Goal: Information Seeking & Learning: Understand process/instructions

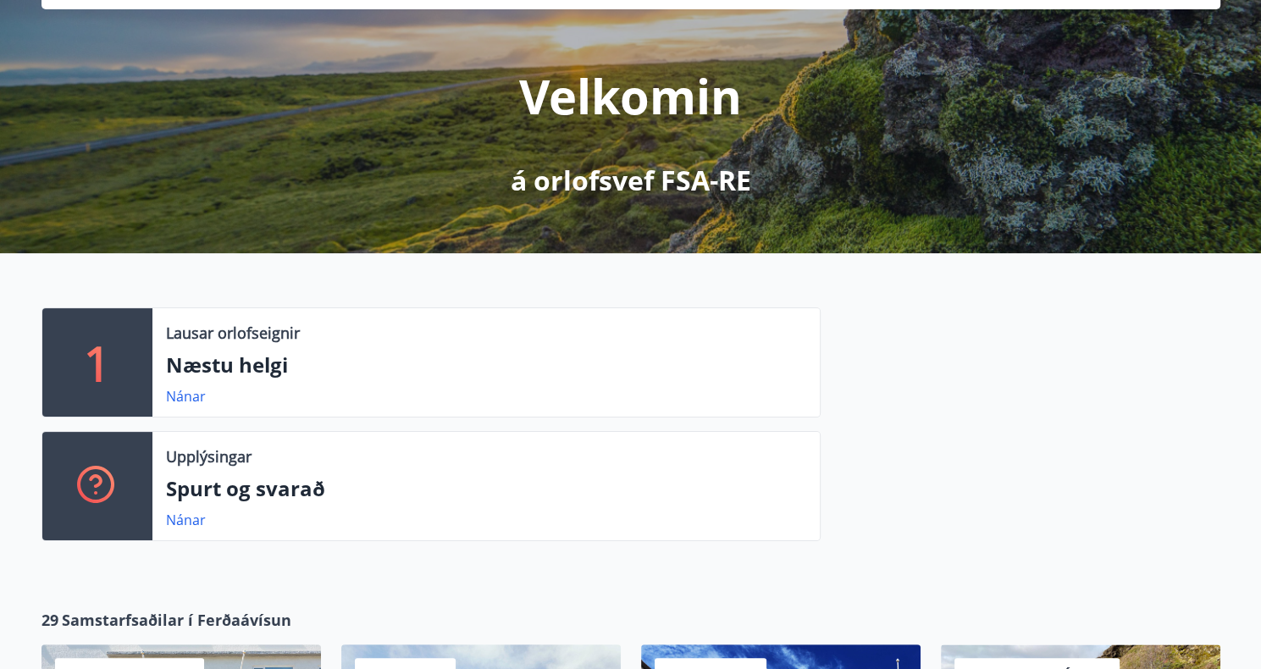
scroll to position [254, 0]
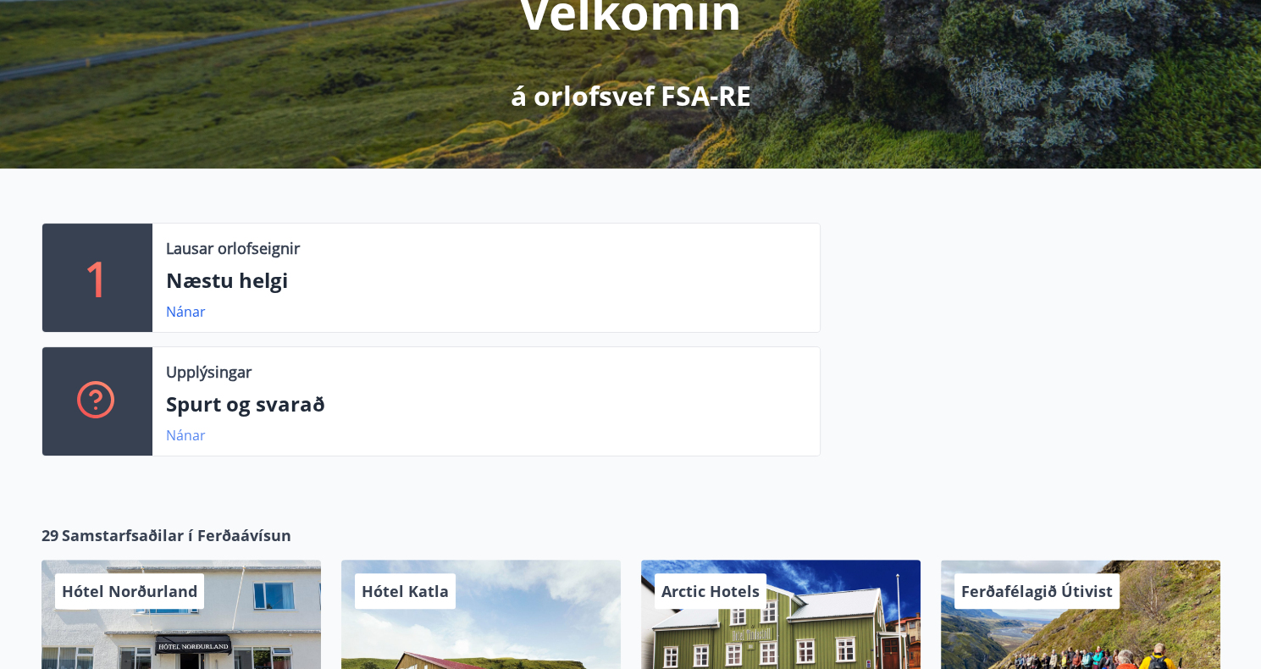
click at [180, 433] on link "Nánar" at bounding box center [186, 435] width 40 height 19
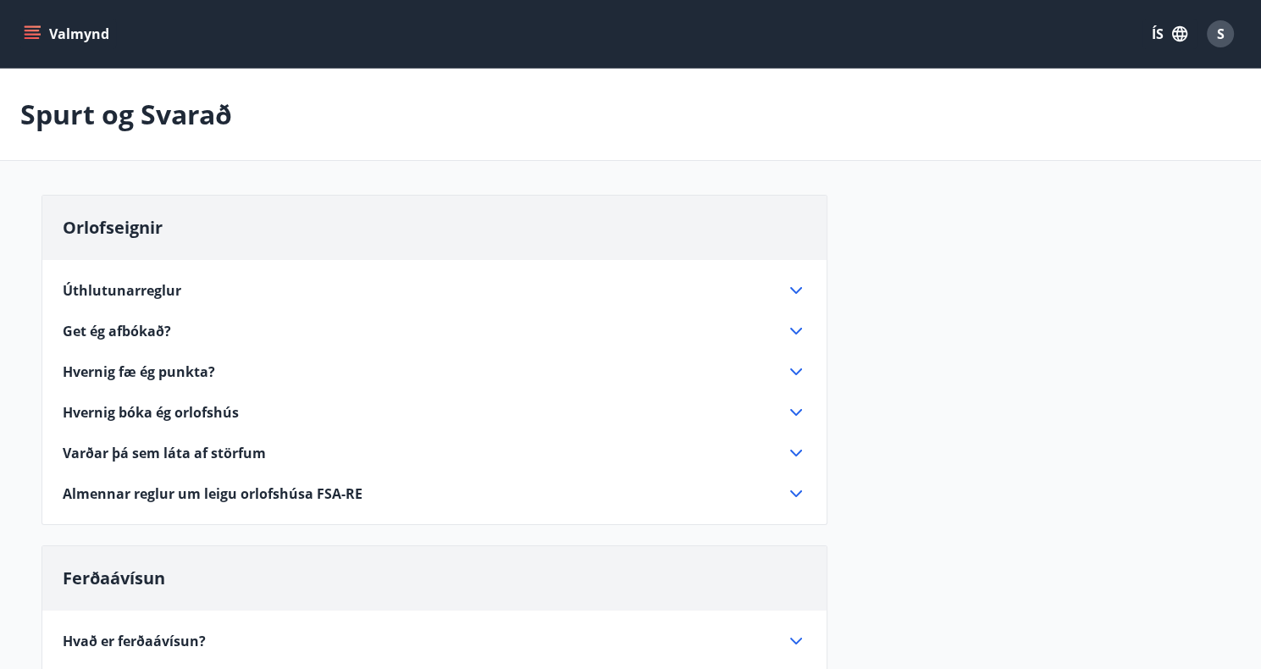
click at [190, 412] on span "Hvernig bóka ég orlofshús" at bounding box center [151, 412] width 176 height 19
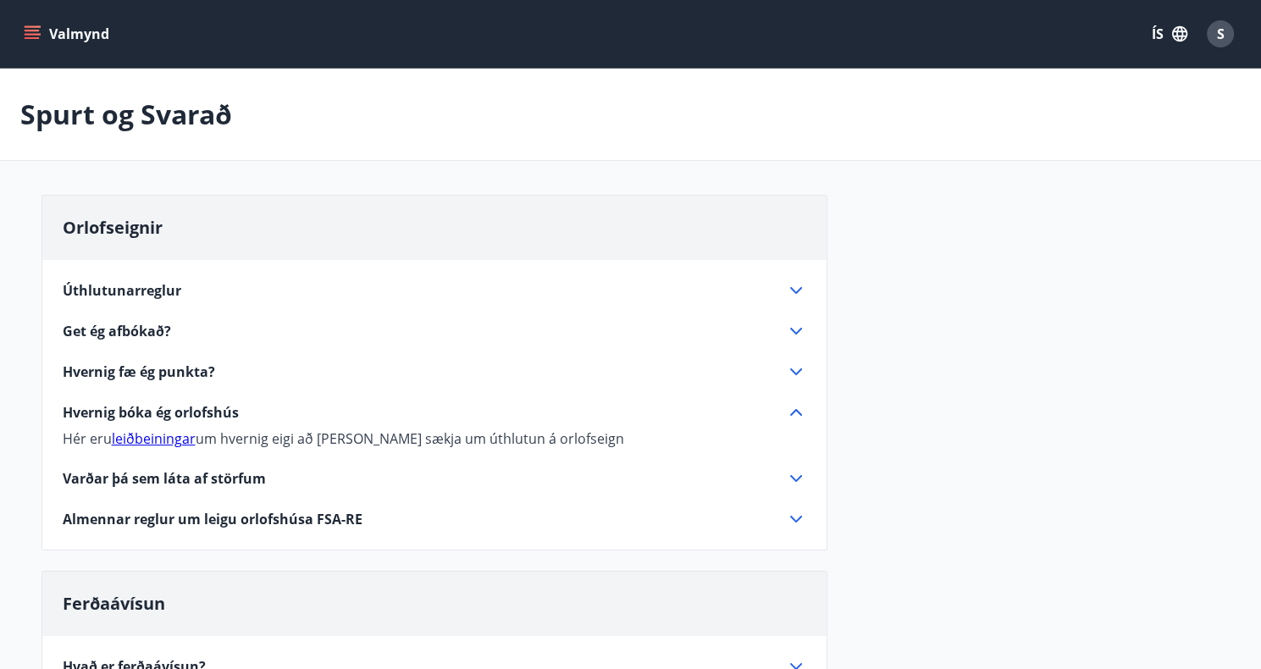
click at [152, 437] on link "leiðbeiningar" at bounding box center [154, 438] width 84 height 19
